Goal: Task Accomplishment & Management: Manage account settings

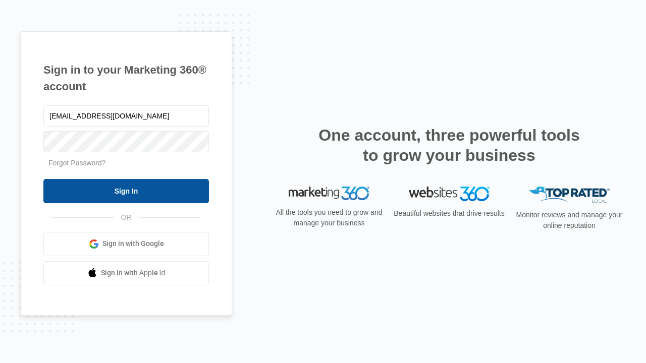
click at [126, 191] on input "Sign In" at bounding box center [125, 191] width 165 height 24
